Goal: Task Accomplishment & Management: Use online tool/utility

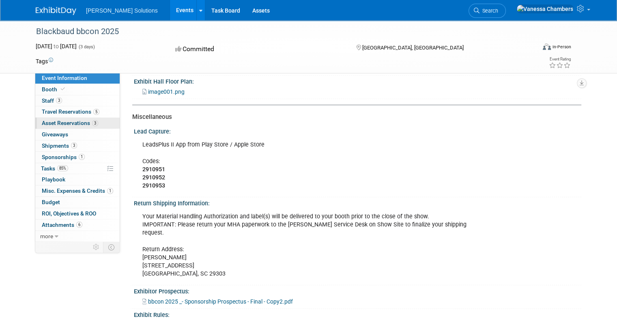
click at [42, 125] on span "Asset Reservations 3" at bounding box center [70, 123] width 56 height 6
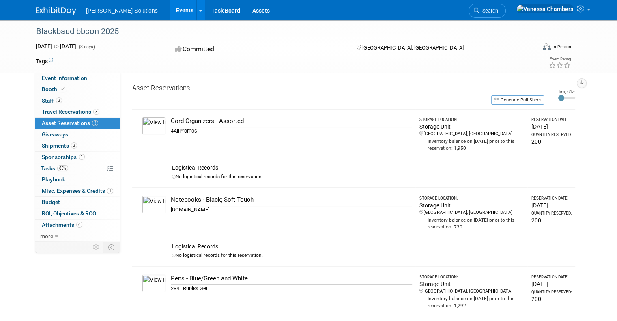
click at [59, 190] on span "Misc. Expenses & Credits 1" at bounding box center [77, 190] width 71 height 6
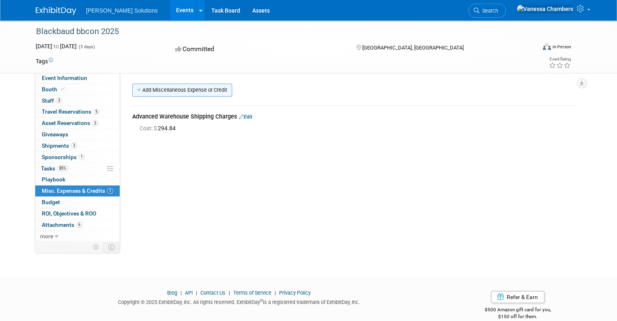
click at [155, 92] on link "Add Miscellaneous Expense or Credit" at bounding box center [182, 90] width 100 height 13
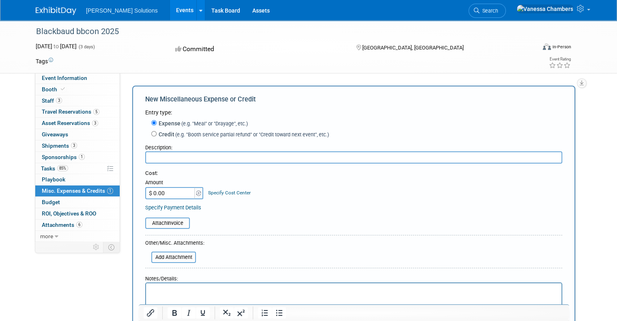
click at [166, 196] on input "$ 0.00" at bounding box center [170, 193] width 51 height 12
type input "$ 20.00"
click at [146, 157] on input "text" at bounding box center [353, 157] width 417 height 12
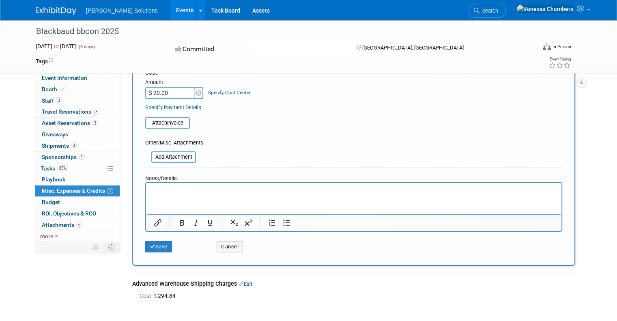
scroll to position [122, 0]
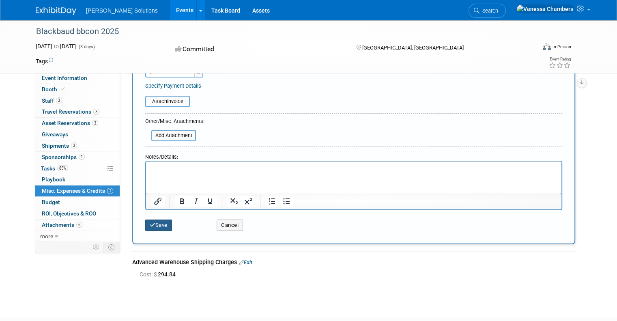
type input "Tipping the bellhop at the hotel where the boxes were stored between DFMC and b…"
click at [151, 225] on button "Save" at bounding box center [158, 224] width 27 height 11
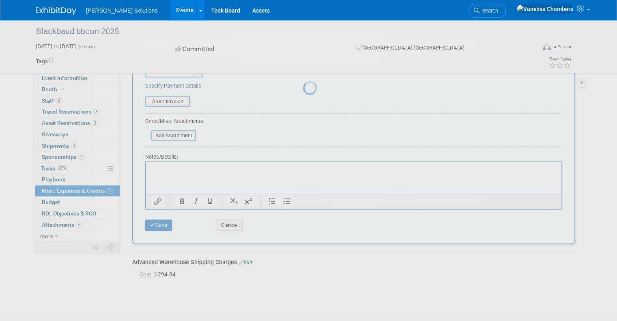
scroll to position [13, 0]
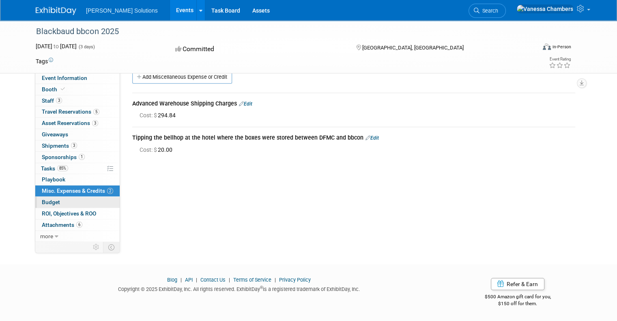
click at [42, 203] on span "Budget" at bounding box center [51, 202] width 18 height 6
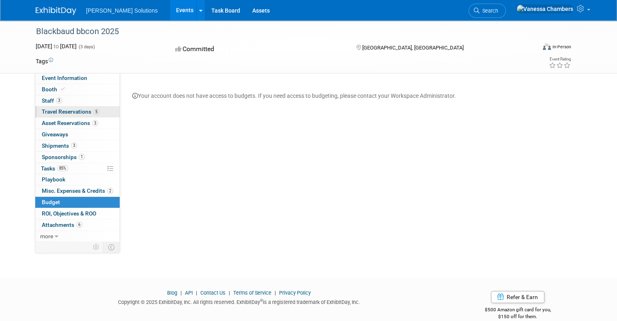
click at [55, 110] on span "Travel Reservations 5" at bounding box center [71, 111] width 58 height 6
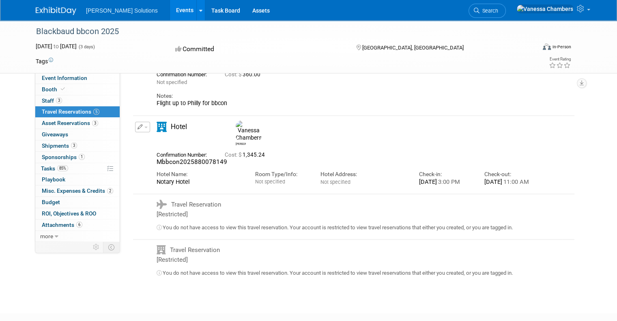
scroll to position [203, 0]
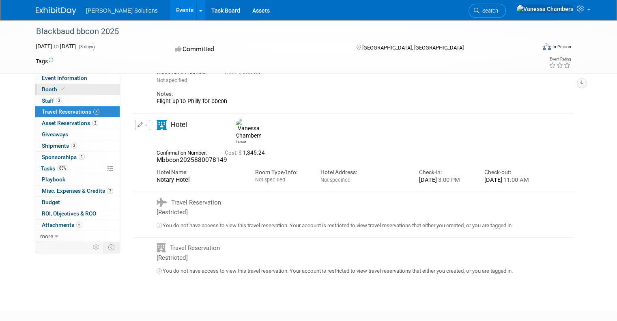
click at [42, 88] on span "Booth" at bounding box center [54, 89] width 25 height 6
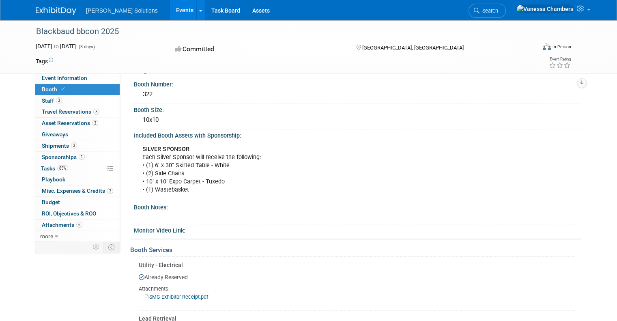
scroll to position [41, 0]
